Goal: Task Accomplishment & Management: Manage account settings

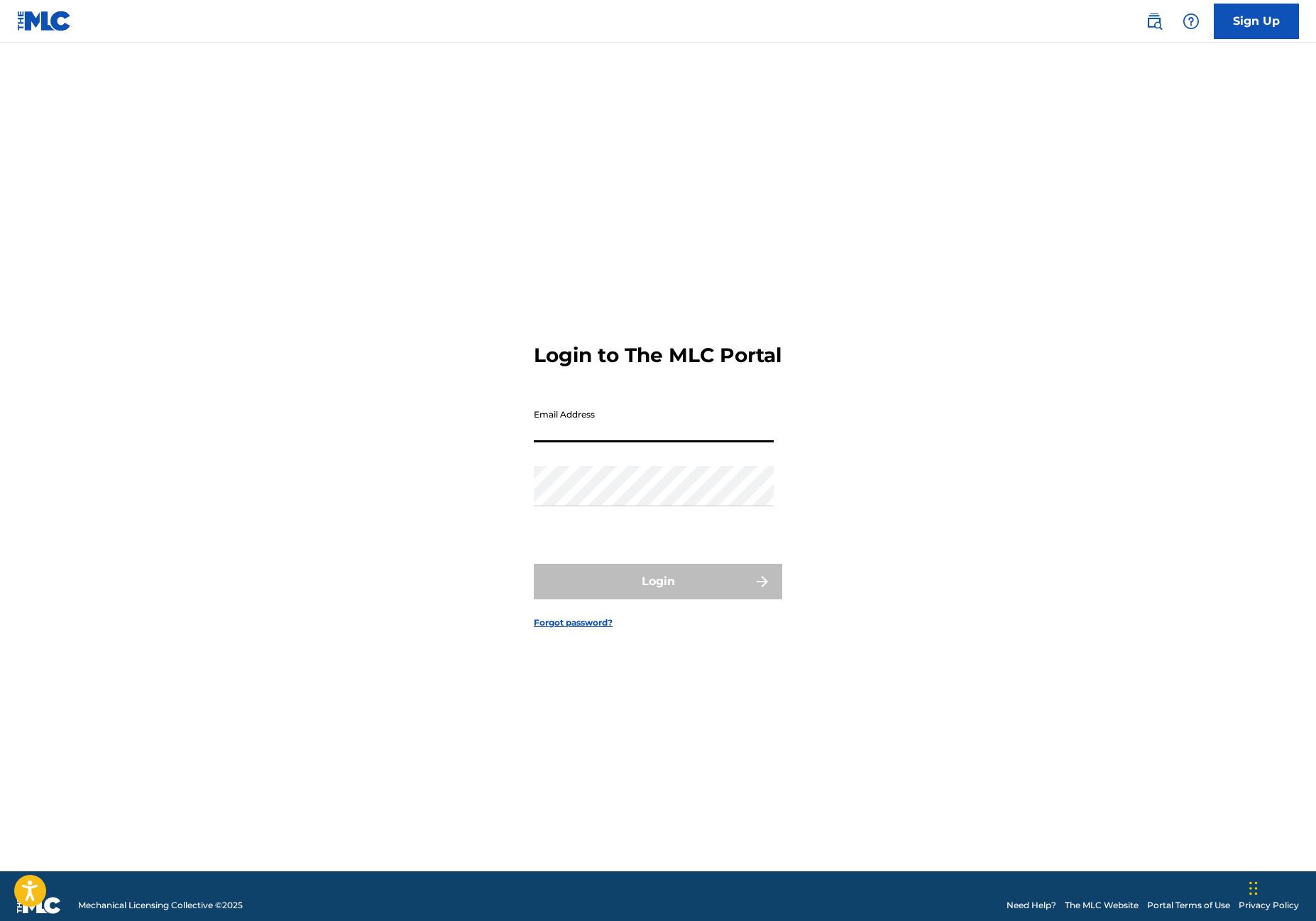
click at [634, 433] on input "Email Address" at bounding box center [653, 422] width 240 height 40
type input "[PERSON_NAME][EMAIL_ADDRESS][DOMAIN_NAME]"
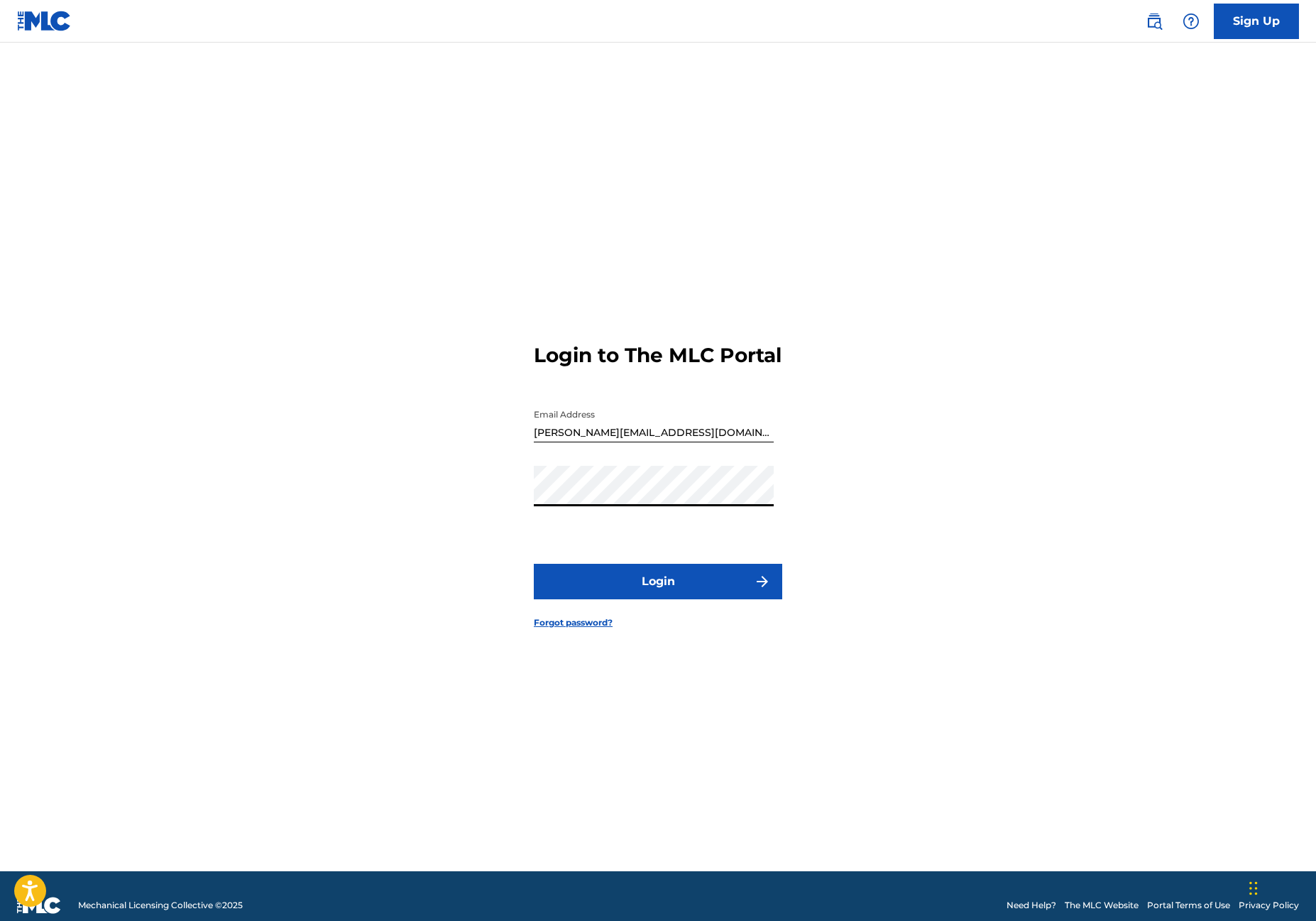
click at [679, 589] on button "Login" at bounding box center [658, 581] width 248 height 35
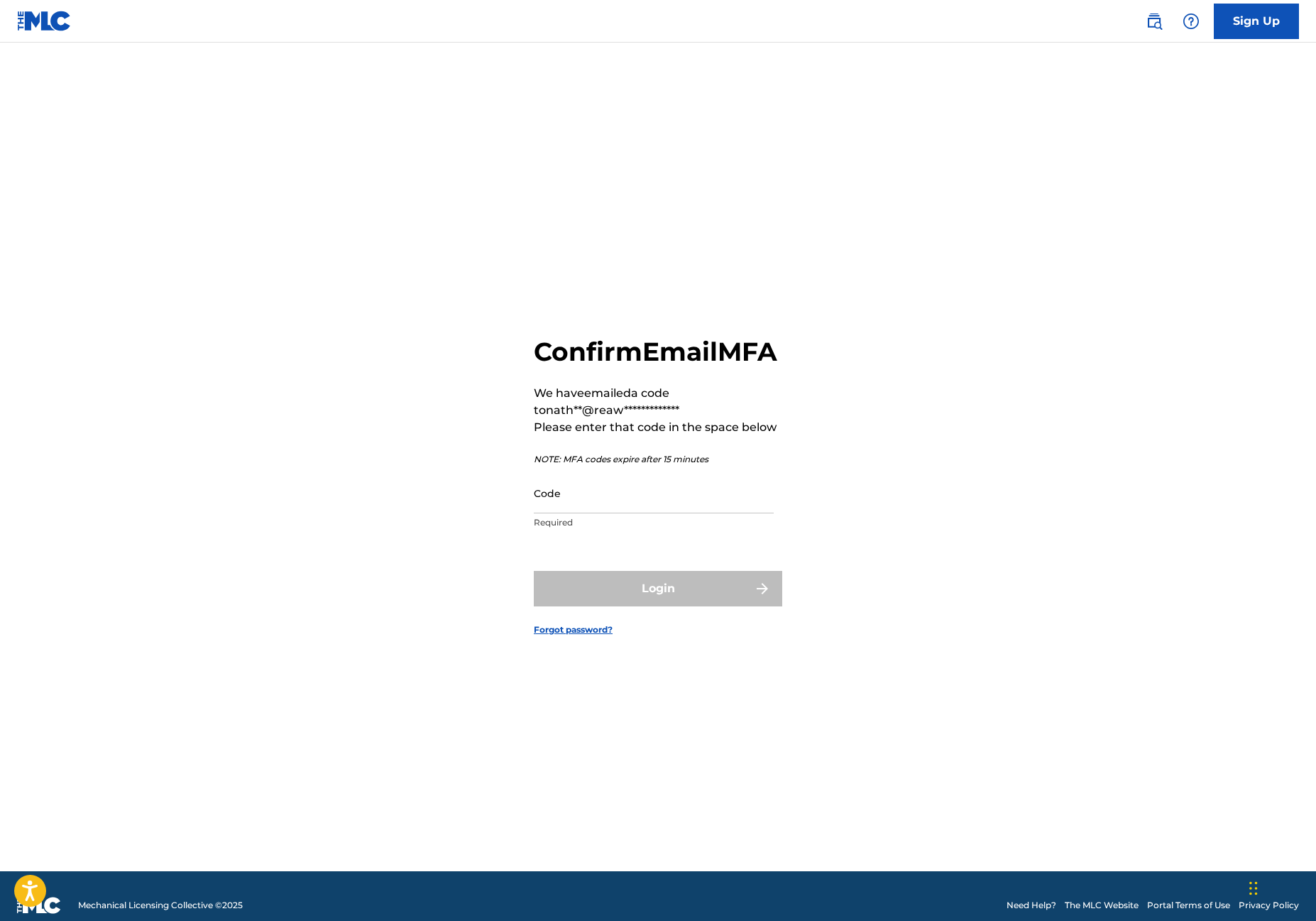
click at [573, 513] on input "Code" at bounding box center [653, 493] width 240 height 40
paste input "021401"
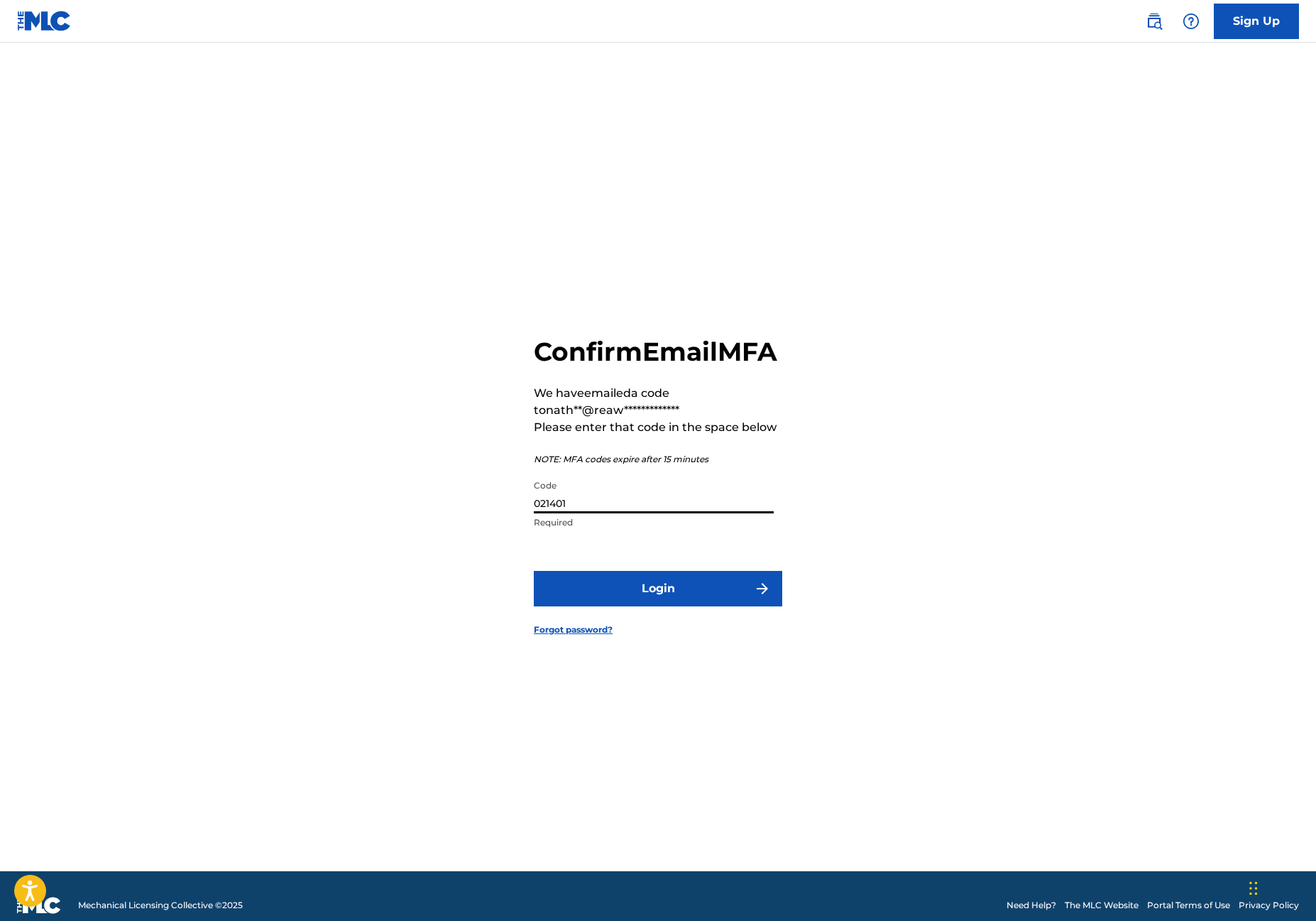
type input "021401"
click at [572, 607] on button "Login" at bounding box center [658, 588] width 248 height 35
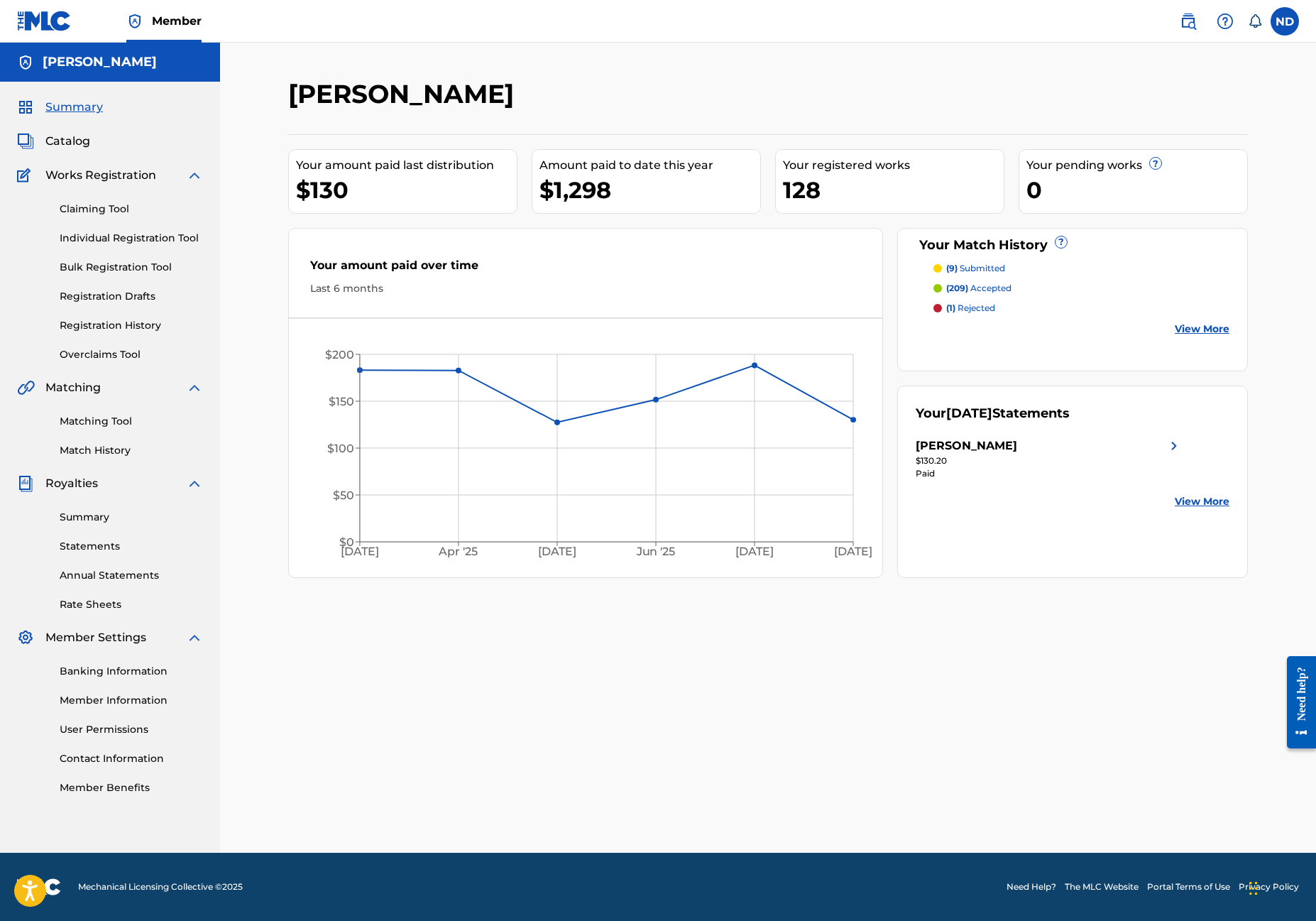
click at [117, 453] on link "Match History" at bounding box center [131, 451] width 143 height 15
